Goal: Information Seeking & Learning: Find specific fact

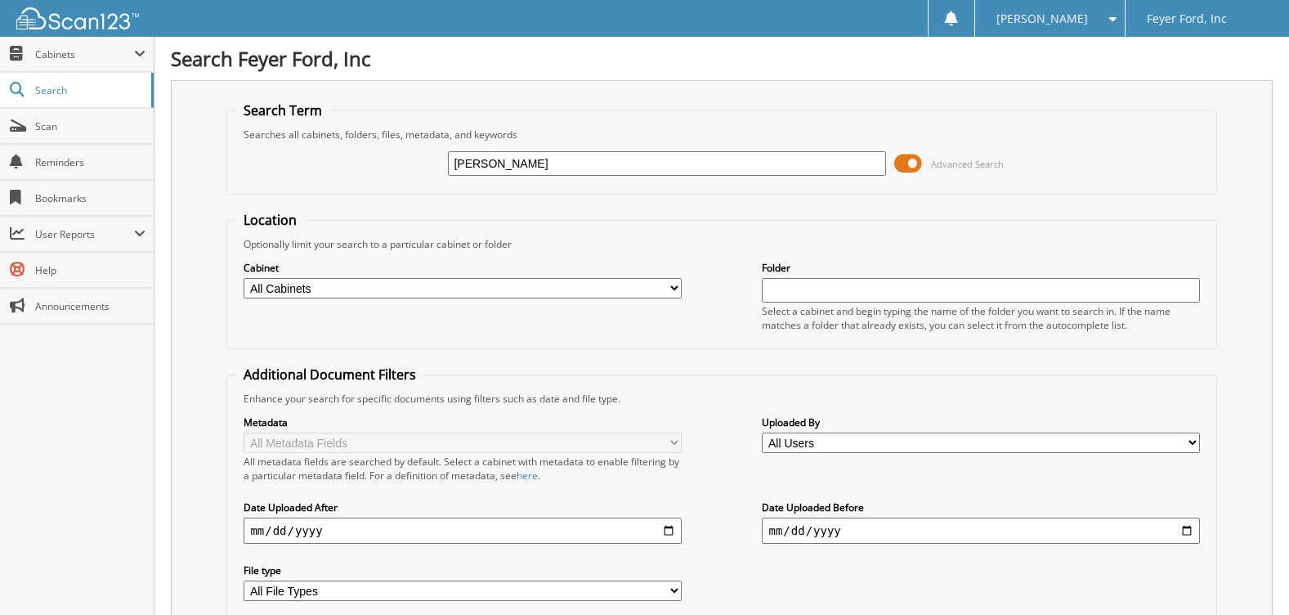
type input "kimberly armstro"
type input "kimberly armstrong"
click at [744, 245] on div "Optionally limit your search to a particular cabinet or folder" at bounding box center [721, 244] width 972 height 14
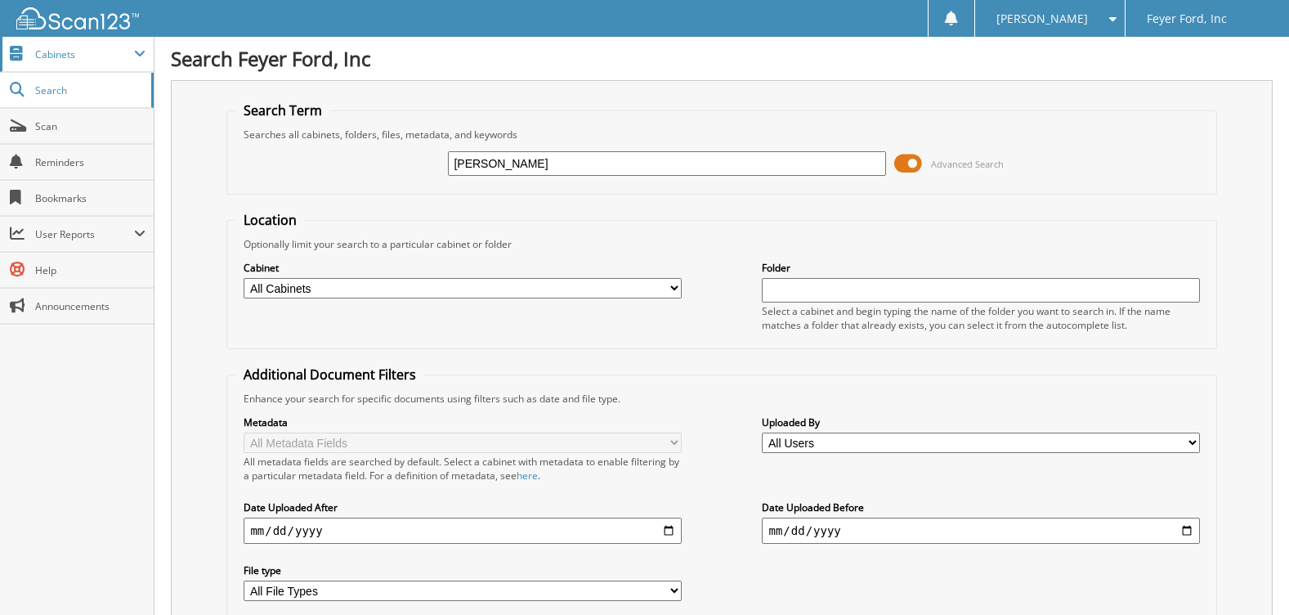
click at [89, 55] on span "Cabinets" at bounding box center [84, 54] width 99 height 14
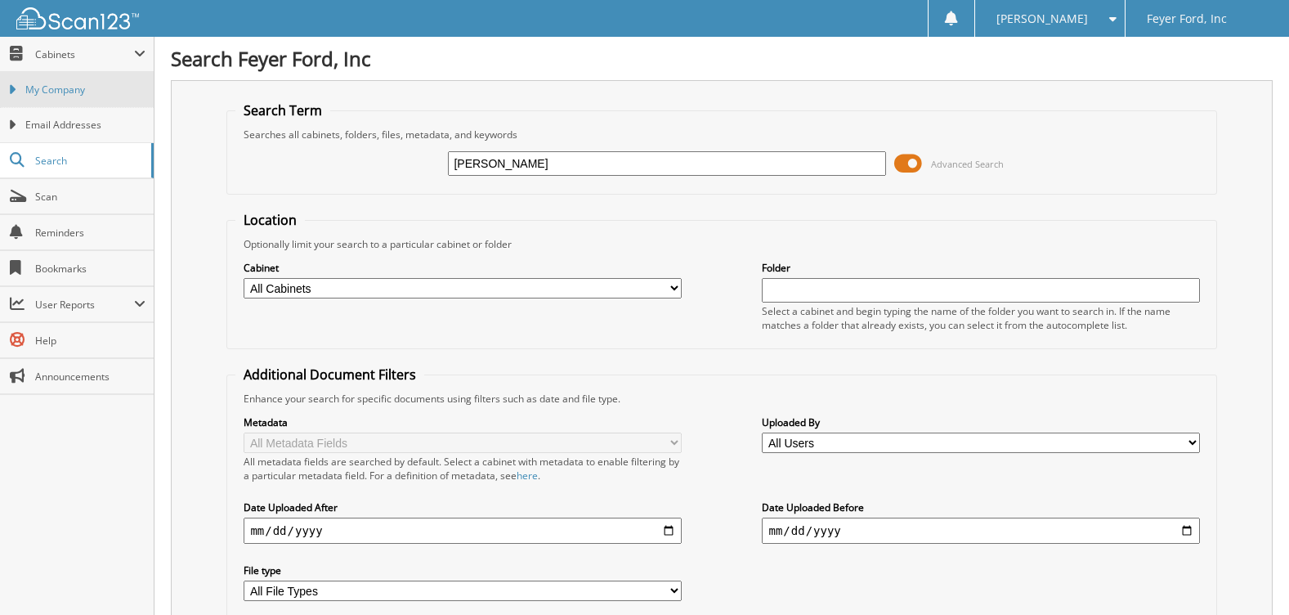
click at [106, 91] on span "My Company" at bounding box center [85, 90] width 120 height 15
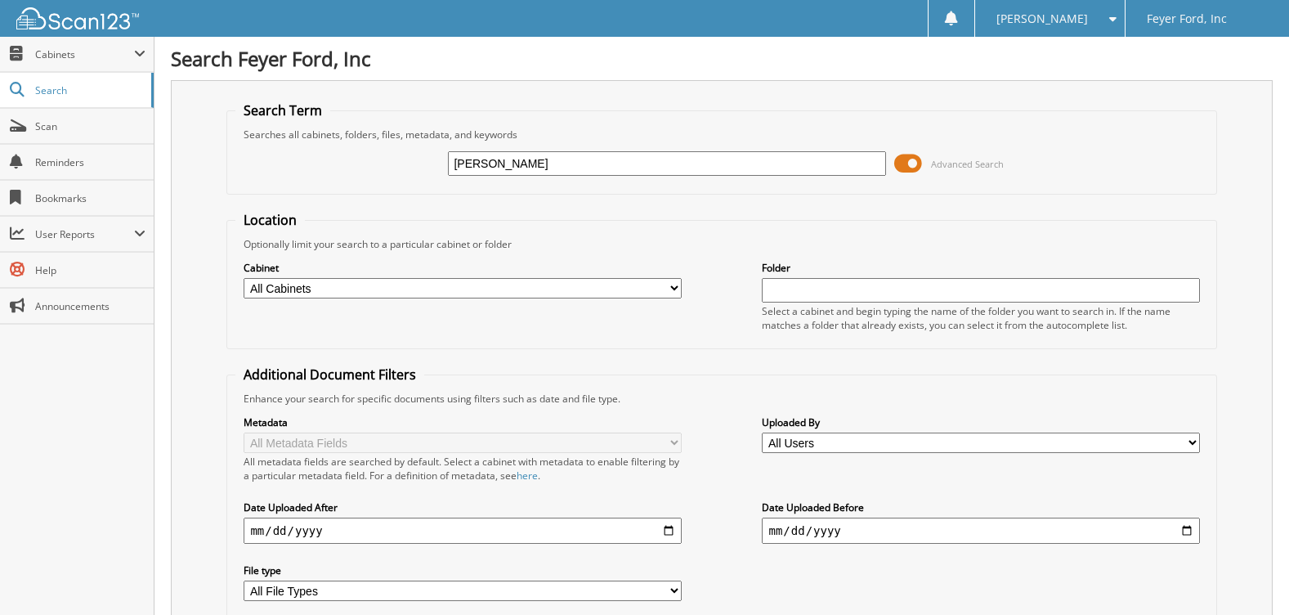
type input "[PERSON_NAME]"
click at [471, 289] on select "All Cabinets ACCOUNTS PAYABLE ACCOUNTS RECEIVABLE BODY SHOP CASHIER FORD PARTS …" at bounding box center [462, 288] width 437 height 20
select select "36721"
click at [244, 278] on select "All Cabinets ACCOUNTS PAYABLE ACCOUNTS RECEIVABLE BODY SHOP CASHIER FORD PARTS …" at bounding box center [462, 288] width 437 height 20
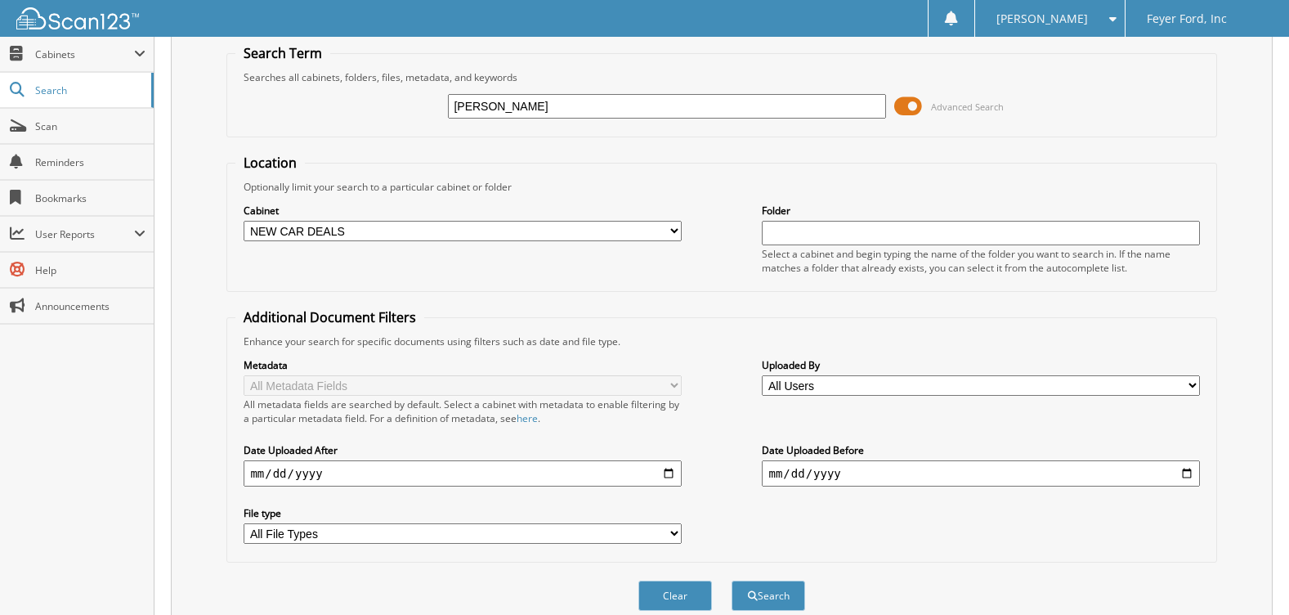
scroll to position [128, 0]
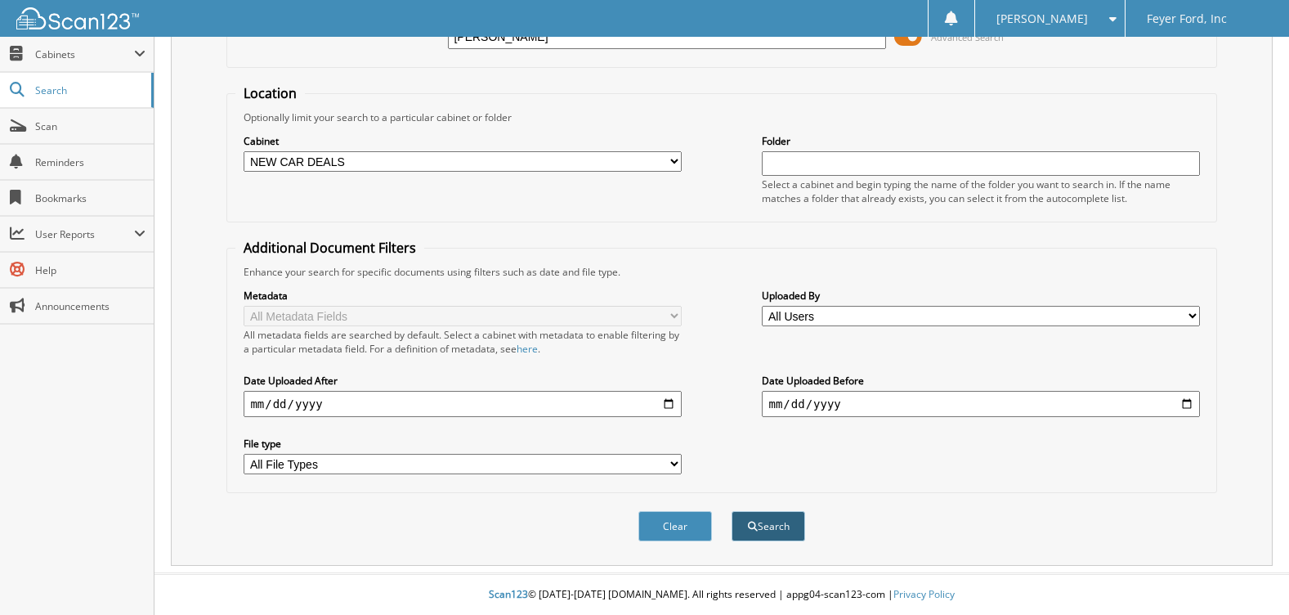
click at [756, 524] on button "Search" at bounding box center [768, 526] width 74 height 30
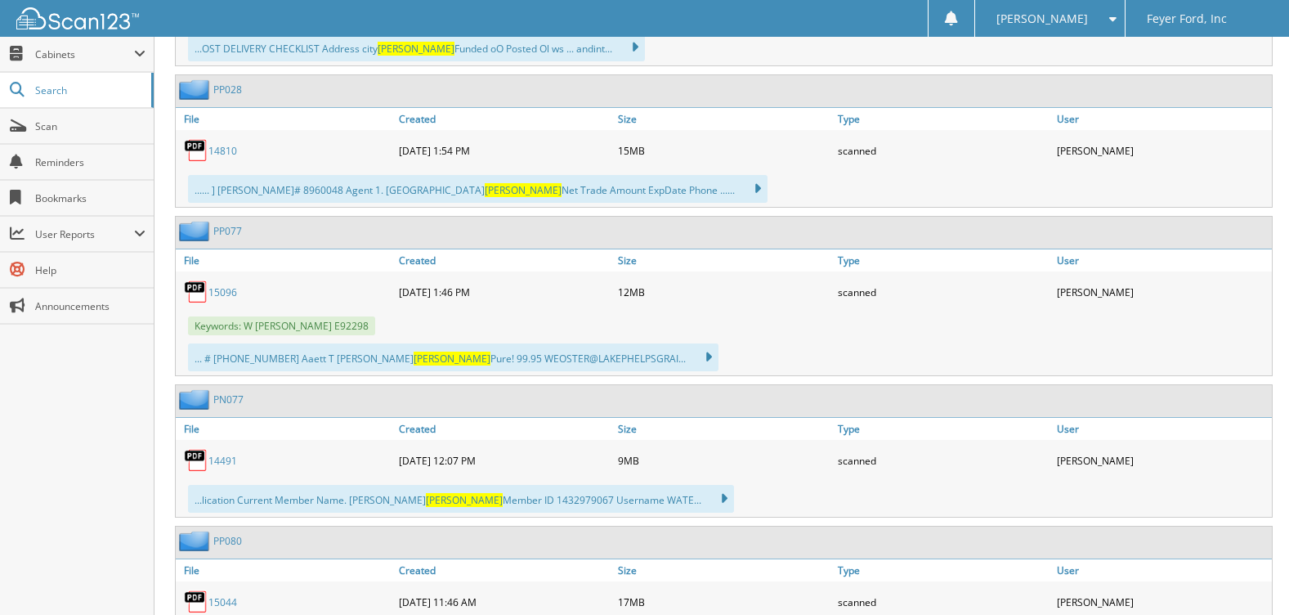
scroll to position [2370, 0]
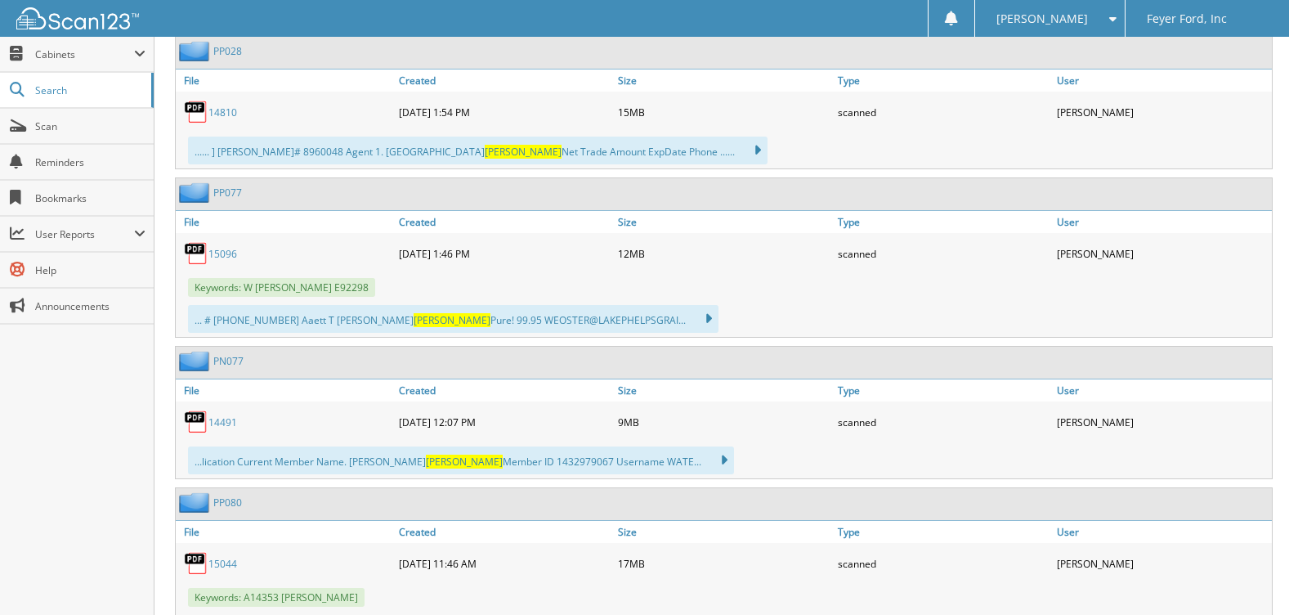
click at [223, 364] on link "PN077" at bounding box center [228, 361] width 30 height 14
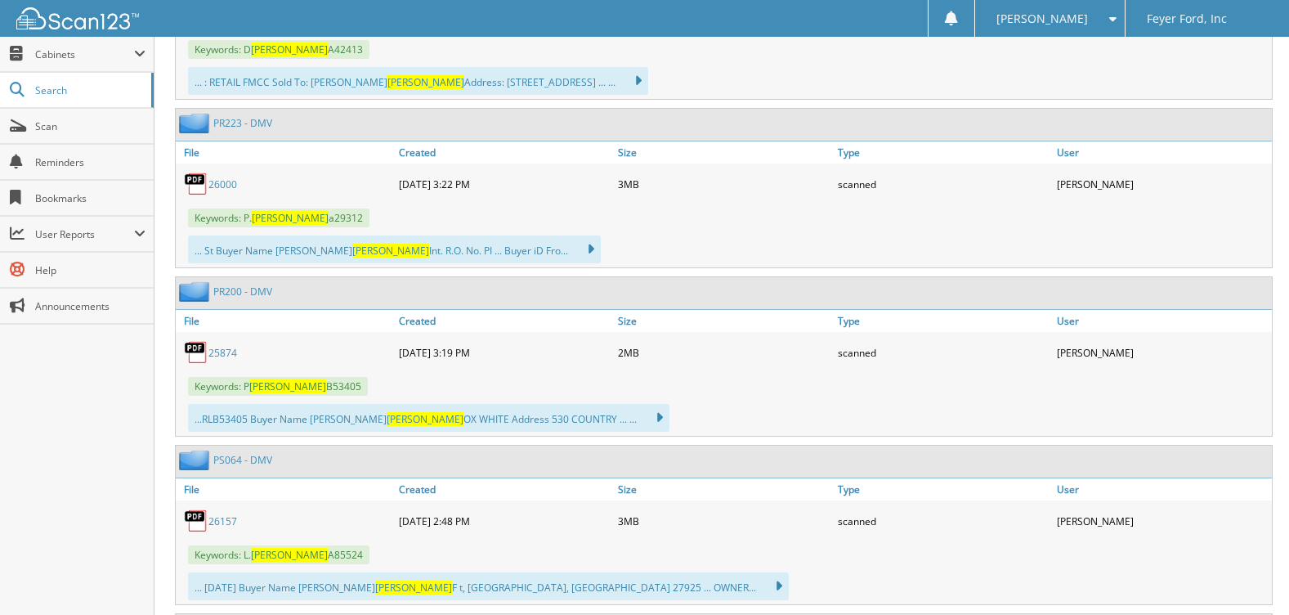
scroll to position [642, 0]
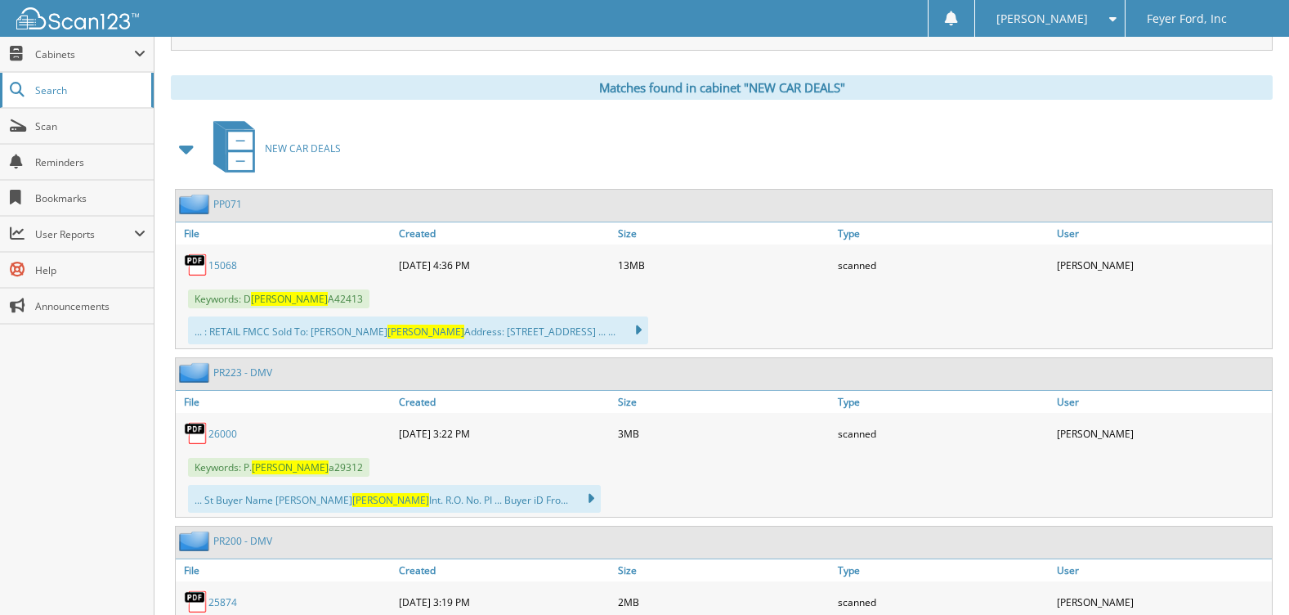
click at [91, 97] on link "Search" at bounding box center [77, 90] width 154 height 35
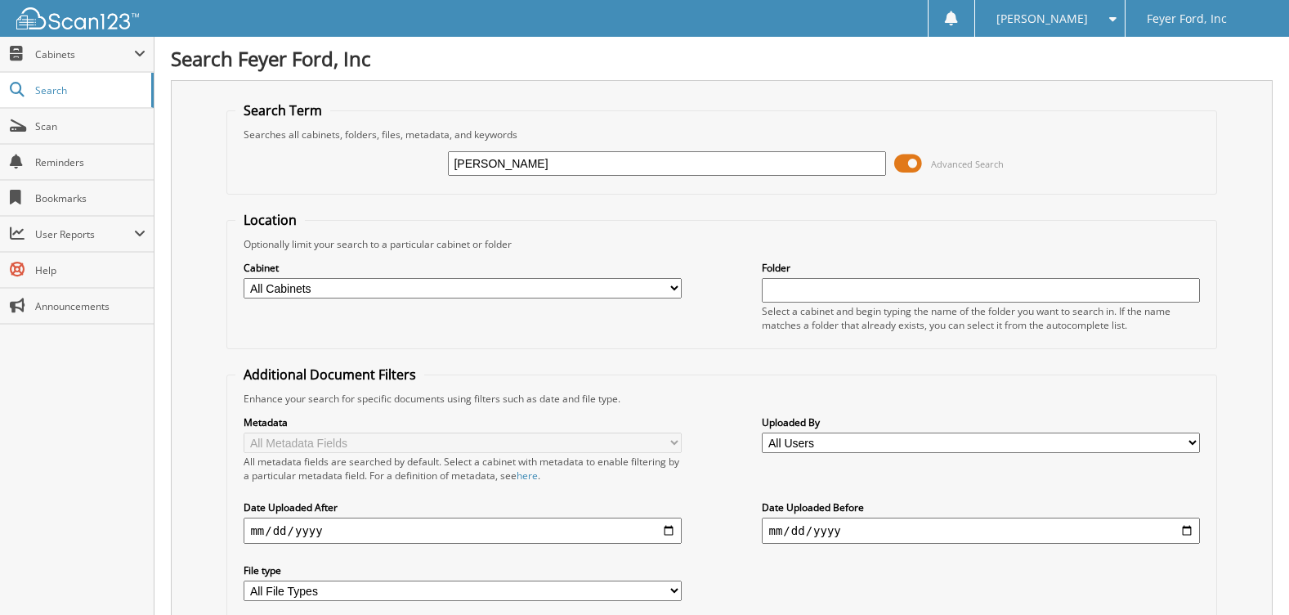
type input "kimberl armstrong"
click at [100, 56] on span "Cabinets" at bounding box center [84, 54] width 99 height 14
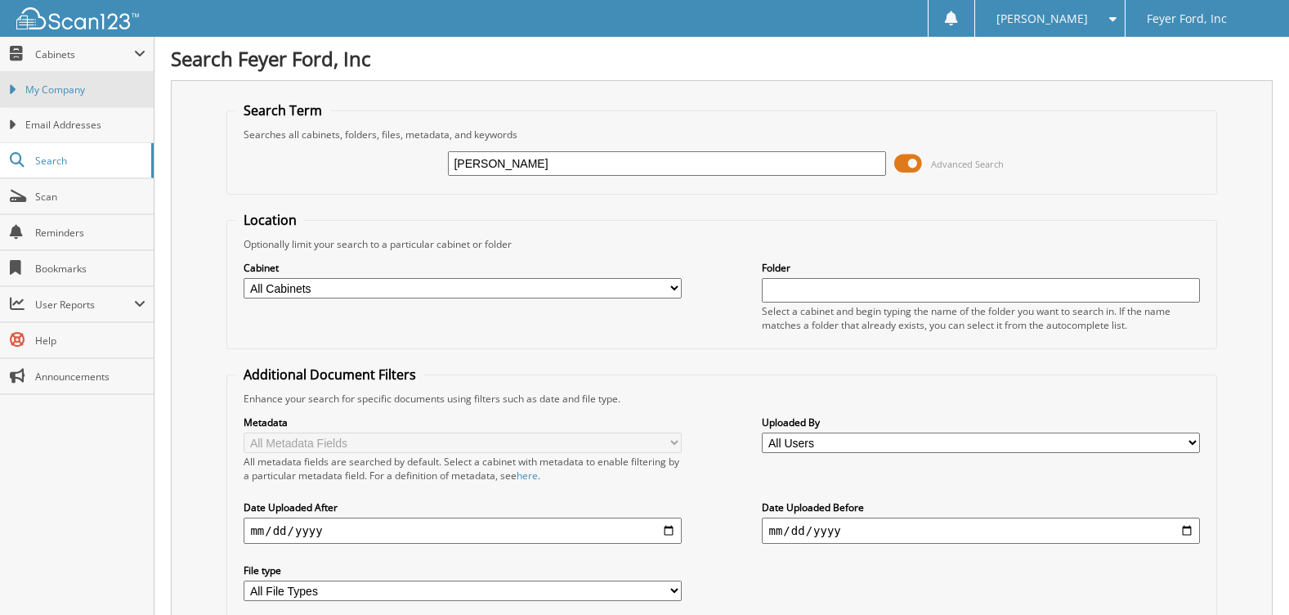
click at [91, 86] on span "My Company" at bounding box center [85, 90] width 120 height 15
